Goal: Check status: Check status

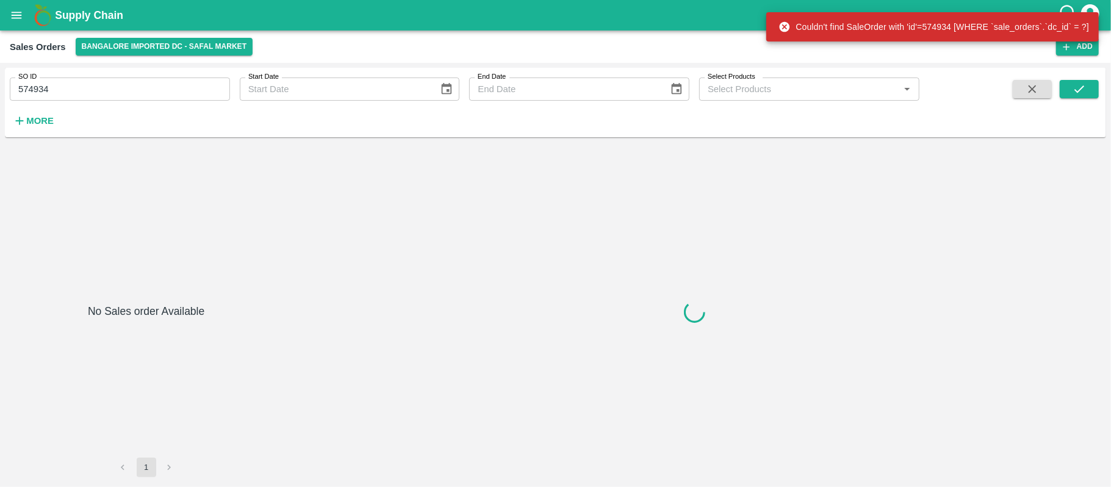
click at [107, 83] on input "574934" at bounding box center [120, 88] width 220 height 23
paste input "602465"
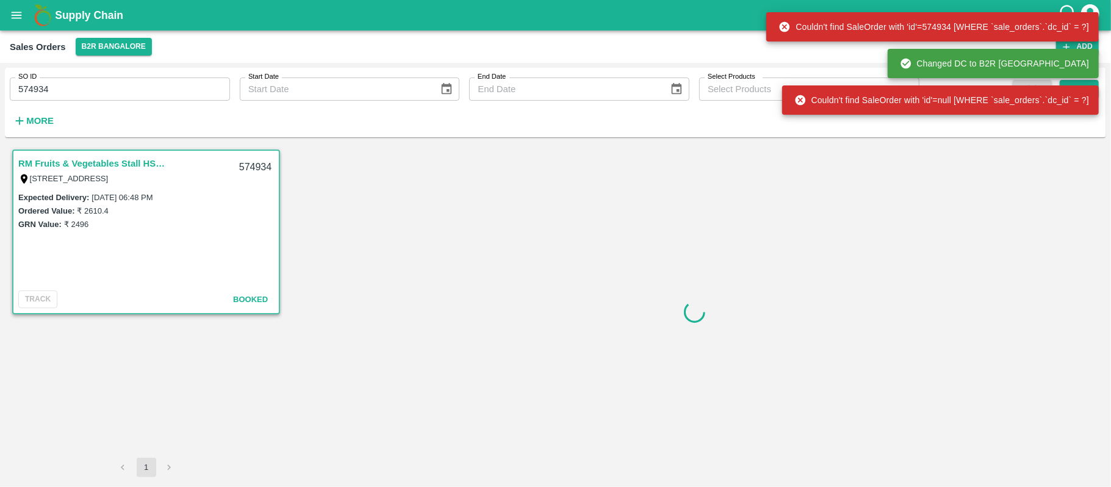
click at [101, 76] on div "SO ID 574934 SO ID" at bounding box center [115, 84] width 230 height 33
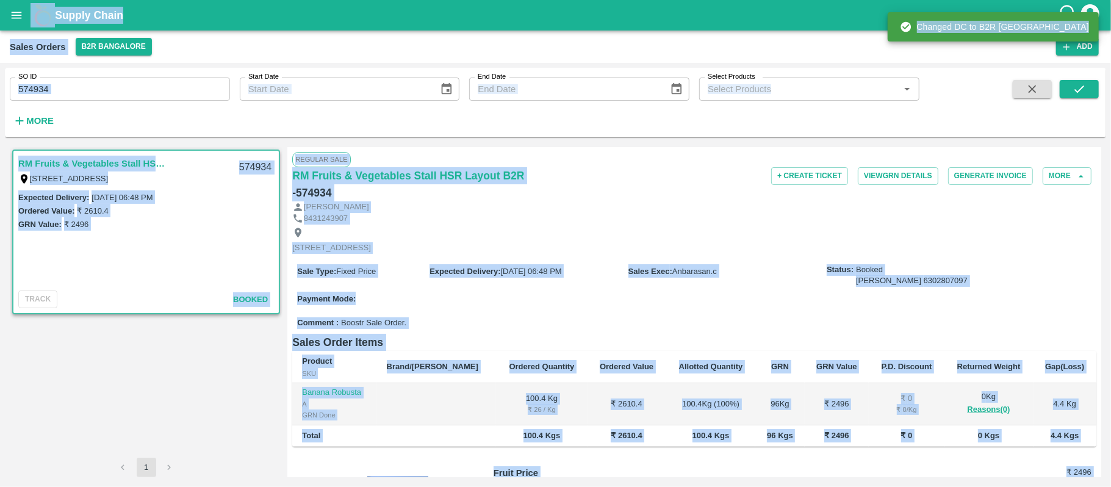
click at [110, 96] on input "574934" at bounding box center [120, 88] width 220 height 23
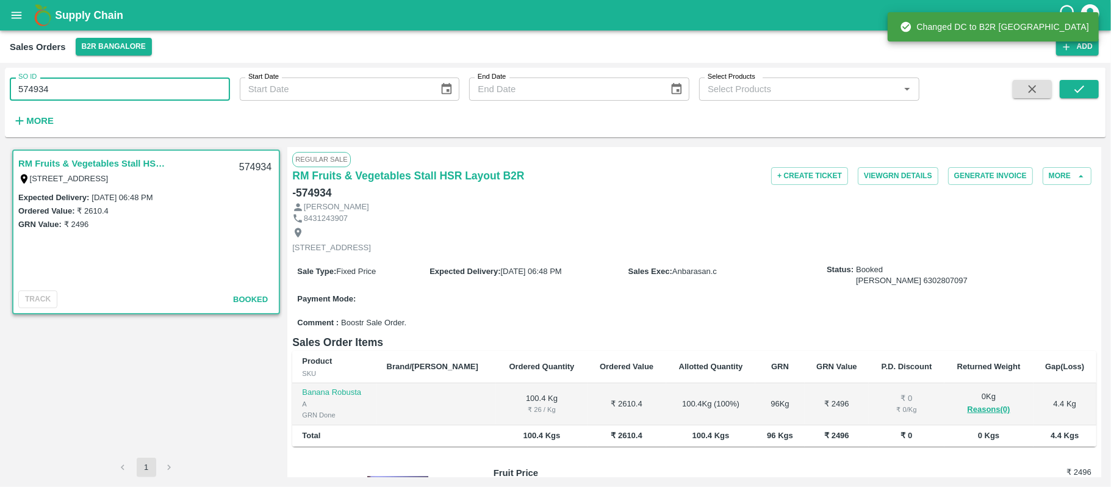
click at [110, 96] on input "574934" at bounding box center [120, 88] width 220 height 23
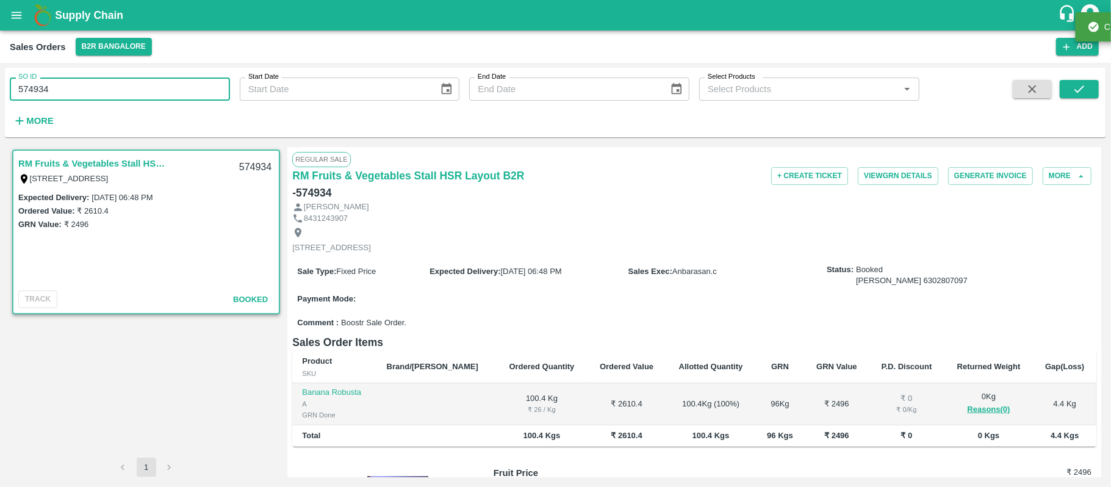
click at [110, 96] on input "574934" at bounding box center [120, 88] width 220 height 23
paste input "text"
type input "602465"
click at [1089, 84] on button "submit" at bounding box center [1079, 89] width 39 height 18
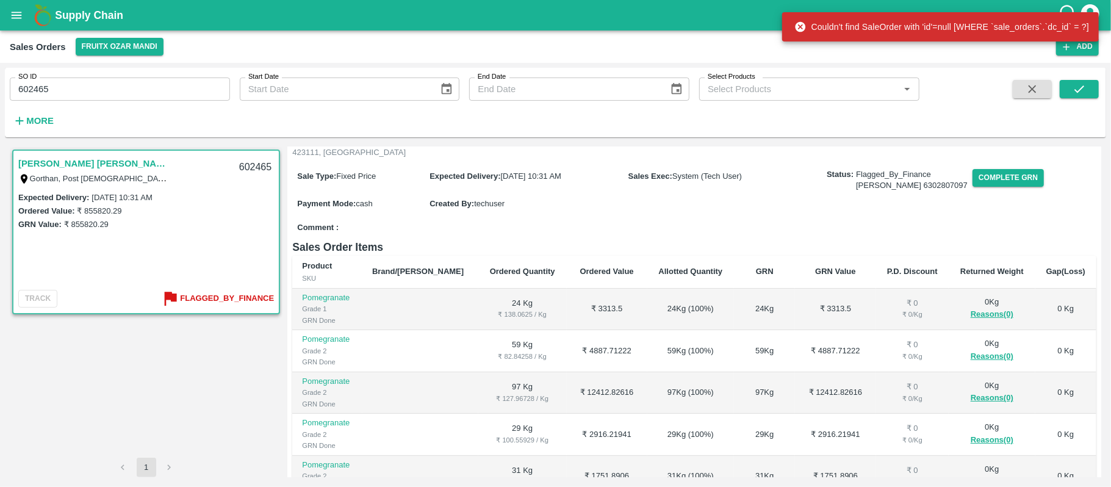
scroll to position [265, 0]
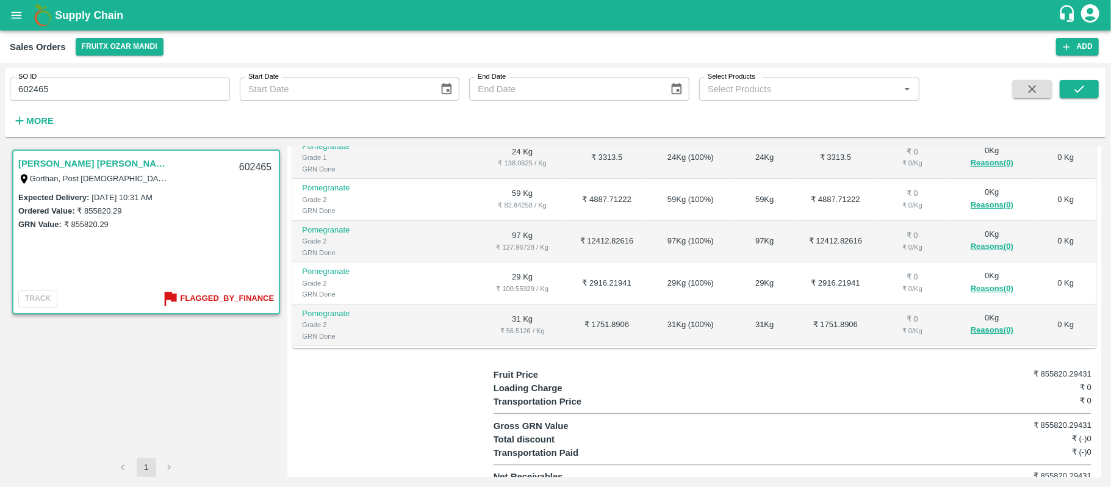
click at [409, 404] on div at bounding box center [392, 426] width 201 height 116
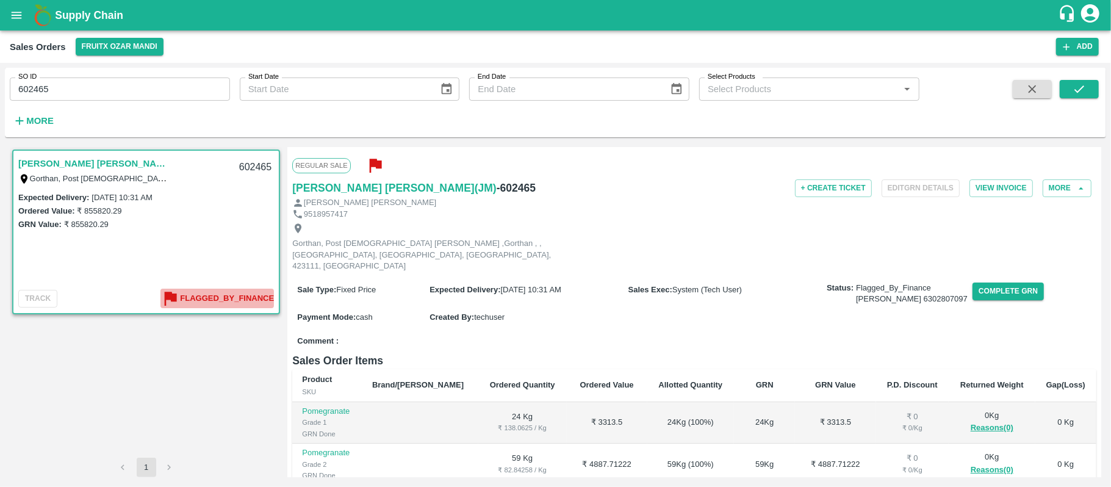
click at [228, 299] on b "Flagged_By_Finance" at bounding box center [227, 299] width 94 height 14
click at [84, 96] on input "602465" at bounding box center [120, 88] width 220 height 23
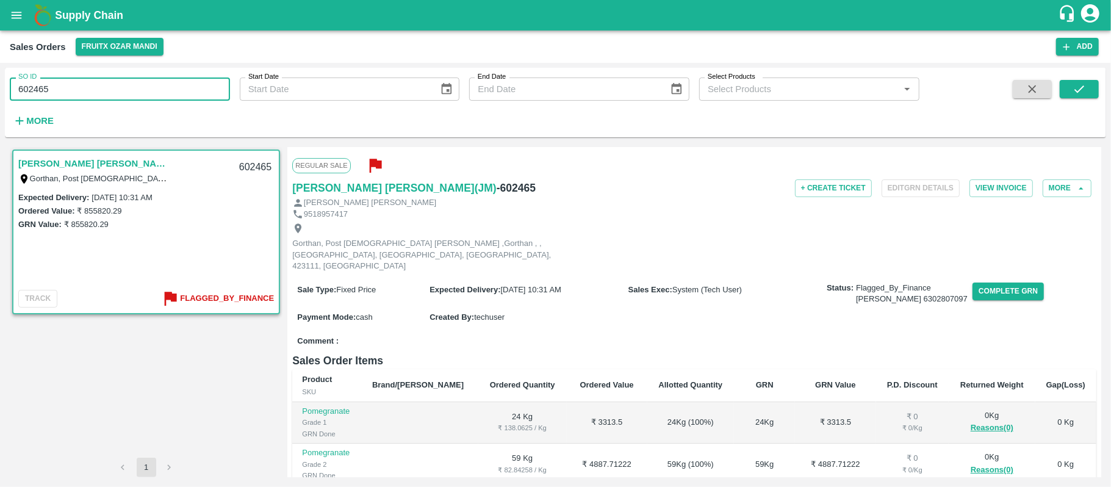
click at [84, 96] on input "602465" at bounding box center [120, 88] width 220 height 23
paste input "text"
type input "602466"
click at [1075, 93] on icon "submit" at bounding box center [1079, 88] width 13 height 13
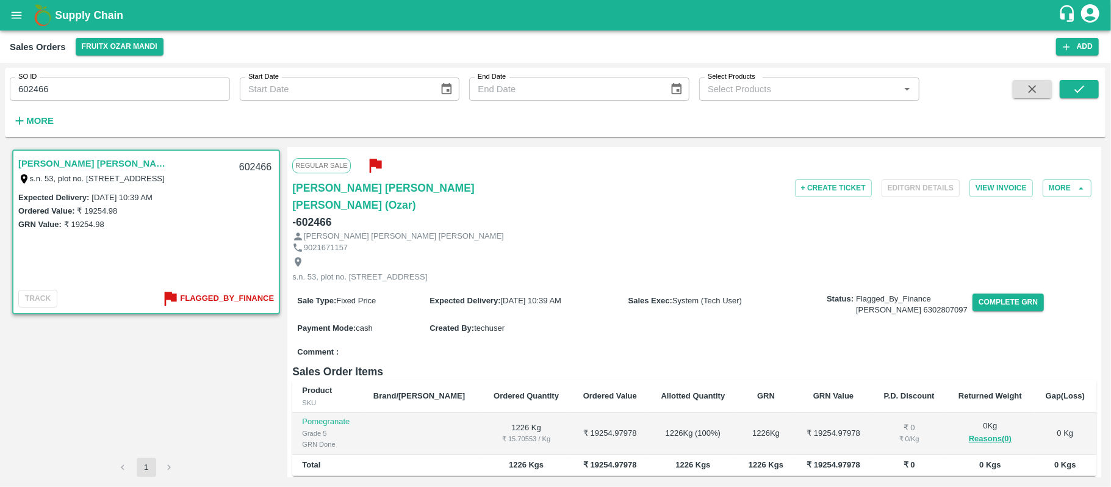
click at [381, 169] on icon "button" at bounding box center [375, 166] width 20 height 20
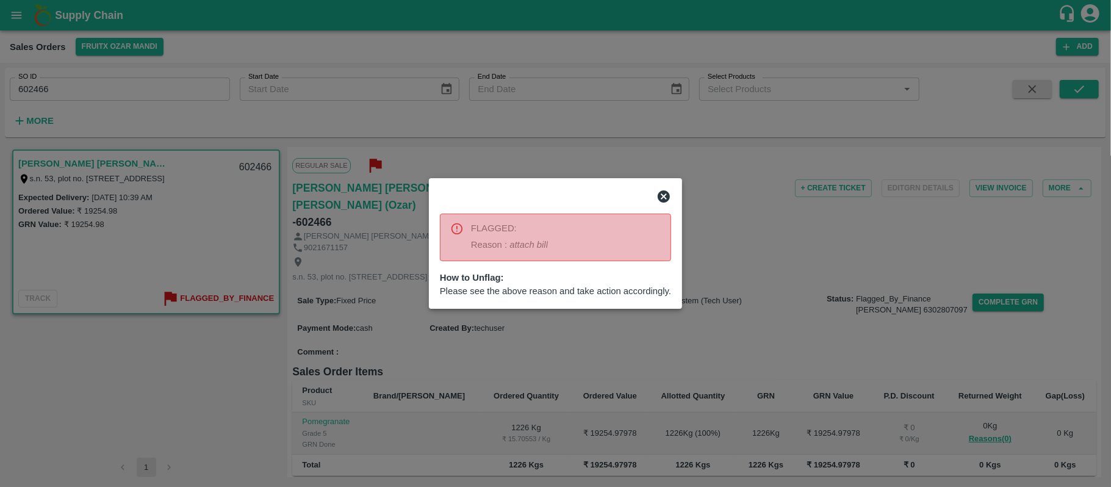
click at [659, 193] on icon at bounding box center [664, 196] width 15 height 15
